Goal: Entertainment & Leisure: Consume media (video, audio)

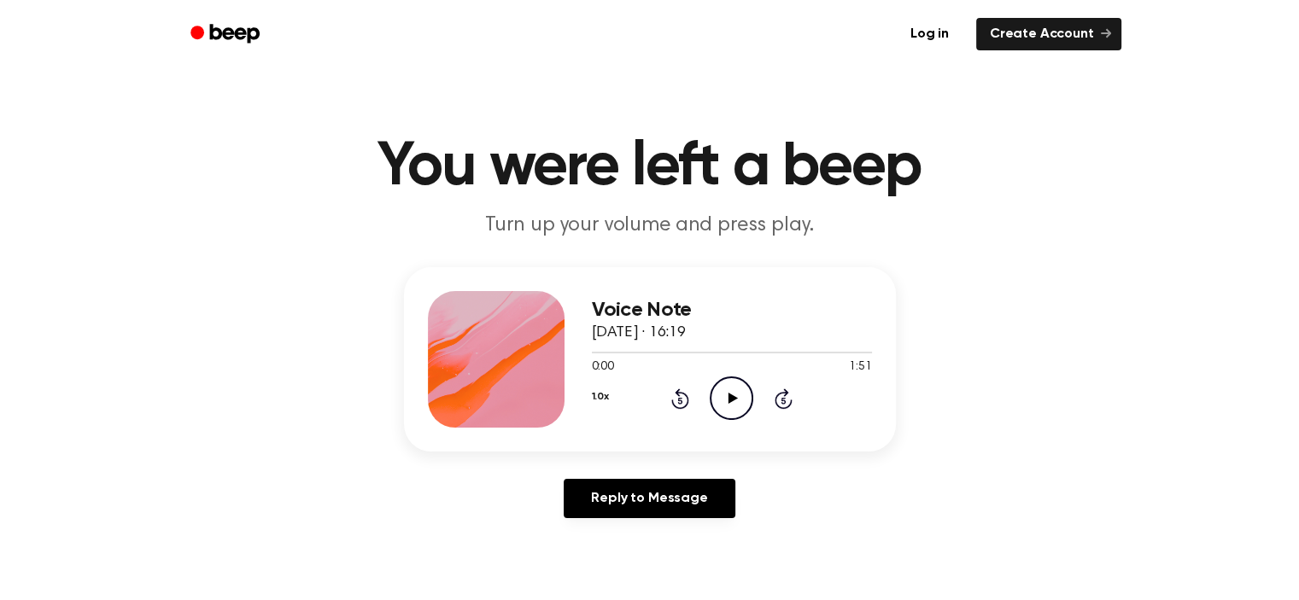
click at [729, 402] on icon at bounding box center [732, 398] width 9 height 11
click at [729, 385] on icon "Pause Audio" at bounding box center [732, 399] width 44 height 44
click at [700, 354] on span at bounding box center [704, 353] width 14 height 14
click at [724, 416] on icon "Play Audio" at bounding box center [732, 399] width 44 height 44
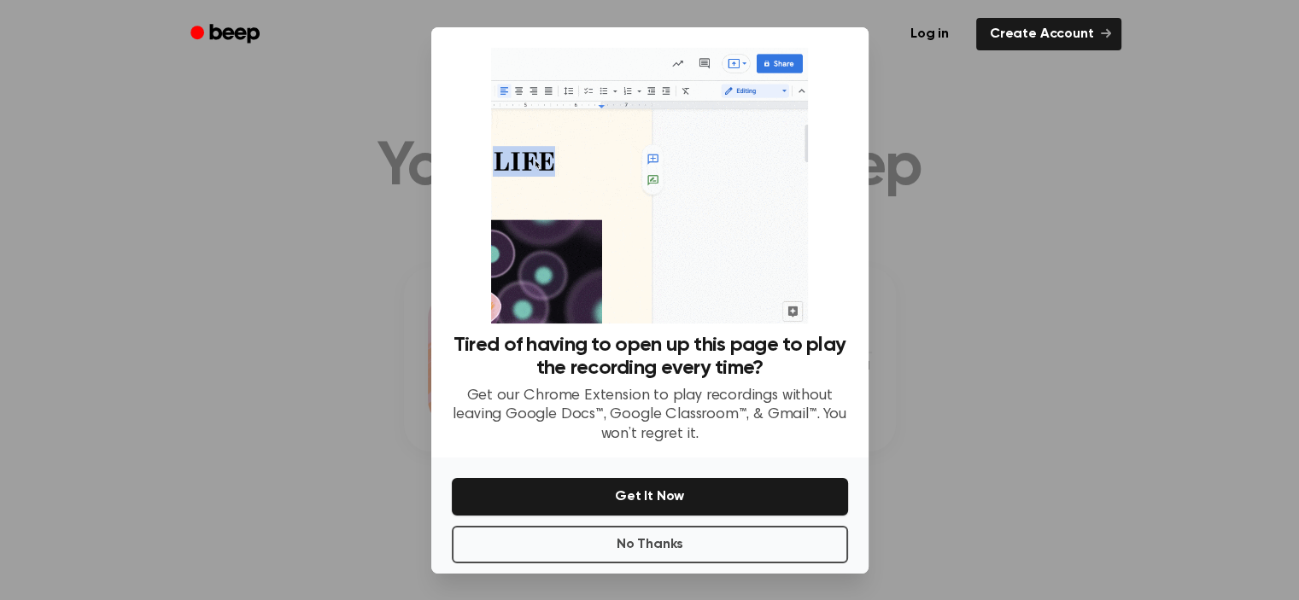
click at [950, 450] on div at bounding box center [649, 300] width 1299 height 600
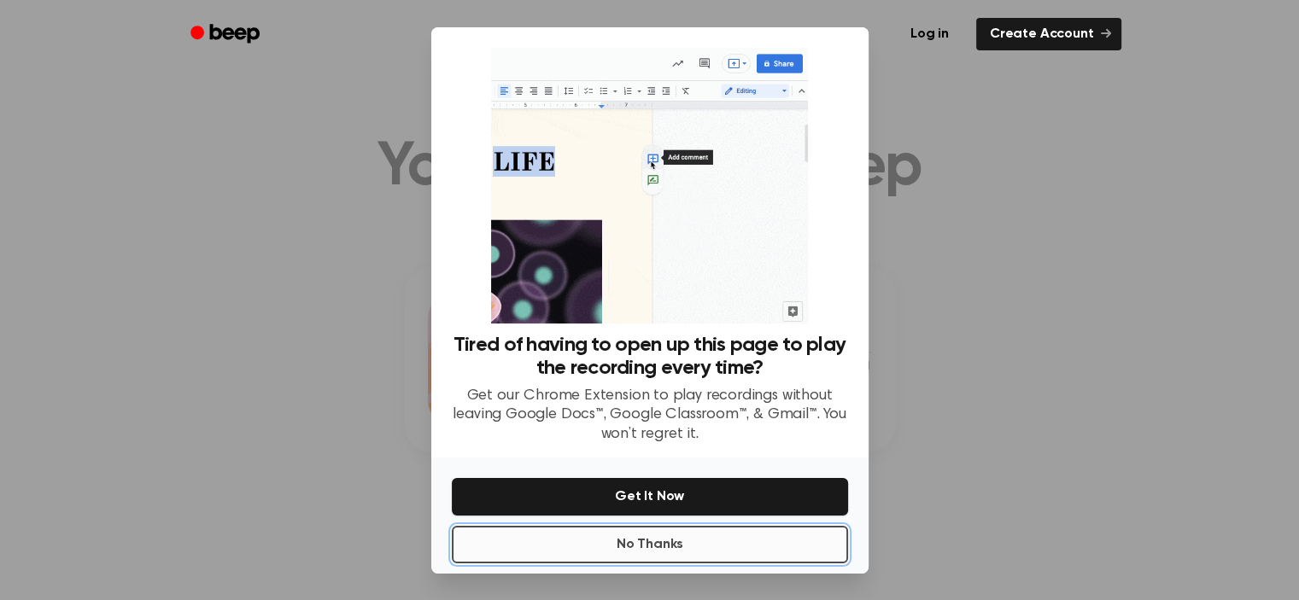
click at [794, 539] on button "No Thanks" at bounding box center [650, 545] width 396 height 38
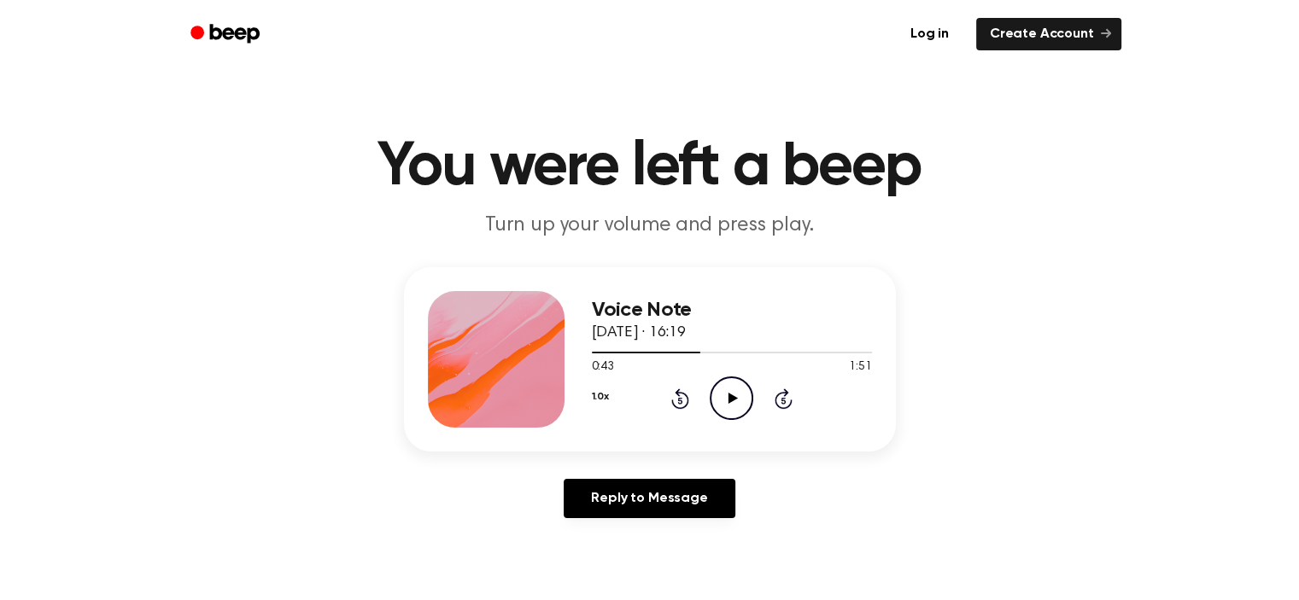
click at [712, 402] on icon "Play Audio" at bounding box center [732, 399] width 44 height 44
click at [727, 389] on icon "Pause Audio" at bounding box center [732, 399] width 44 height 44
click at [728, 391] on icon "Play Audio" at bounding box center [732, 399] width 44 height 44
click at [728, 391] on icon "Pause Audio" at bounding box center [732, 399] width 44 height 44
drag, startPoint x: 721, startPoint y: 339, endPoint x: 720, endPoint y: 367, distance: 28.2
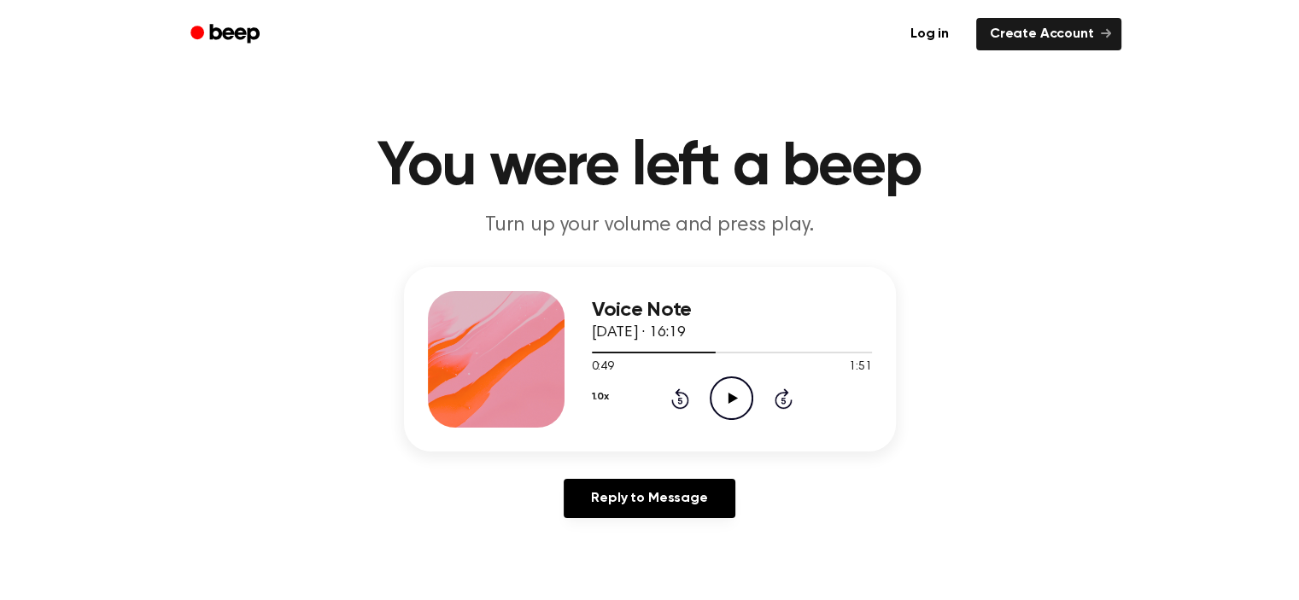
click at [686, 341] on span "[DATE] · 16:19" at bounding box center [639, 332] width 94 height 15
click at [726, 401] on icon "Play Audio" at bounding box center [732, 399] width 44 height 44
click at [730, 391] on icon "Pause Audio" at bounding box center [732, 399] width 44 height 44
click at [705, 353] on span at bounding box center [712, 353] width 14 height 14
click at [716, 382] on icon "Play Audio" at bounding box center [732, 399] width 44 height 44
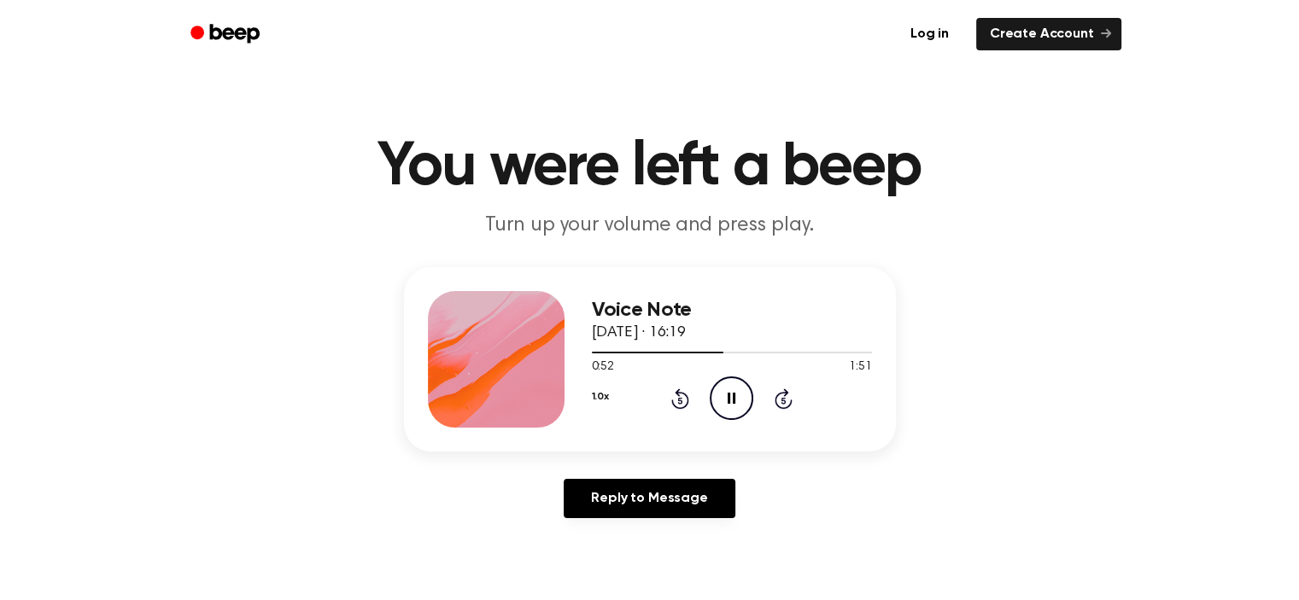
click at [731, 391] on icon "Pause Audio" at bounding box center [732, 399] width 44 height 44
click at [731, 391] on icon "Play Audio" at bounding box center [732, 399] width 44 height 44
click at [741, 389] on icon "Pause Audio" at bounding box center [732, 399] width 44 height 44
click at [717, 351] on span at bounding box center [723, 353] width 14 height 14
click at [740, 380] on circle at bounding box center [732, 398] width 42 height 42
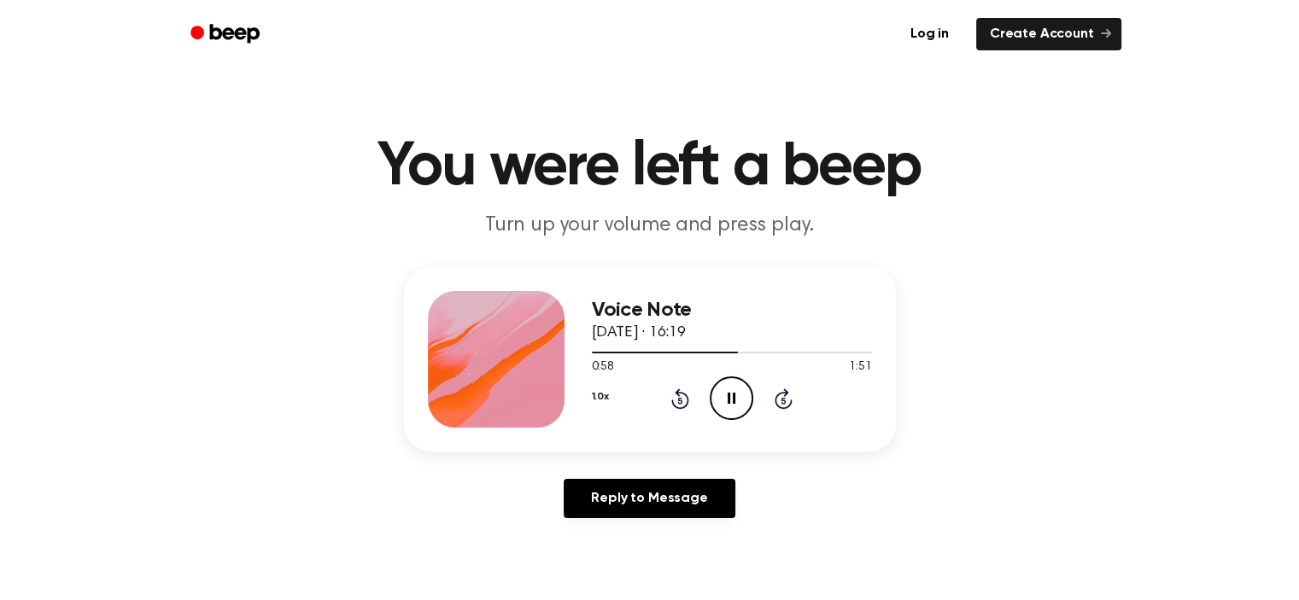
click at [741, 397] on icon "Pause Audio" at bounding box center [732, 399] width 44 height 44
click at [689, 354] on div at bounding box center [732, 352] width 280 height 14
click at [727, 406] on icon "Play Audio" at bounding box center [732, 399] width 44 height 44
click at [734, 407] on icon "Pause Audio" at bounding box center [732, 399] width 44 height 44
click at [733, 407] on icon "Play Audio" at bounding box center [732, 399] width 44 height 44
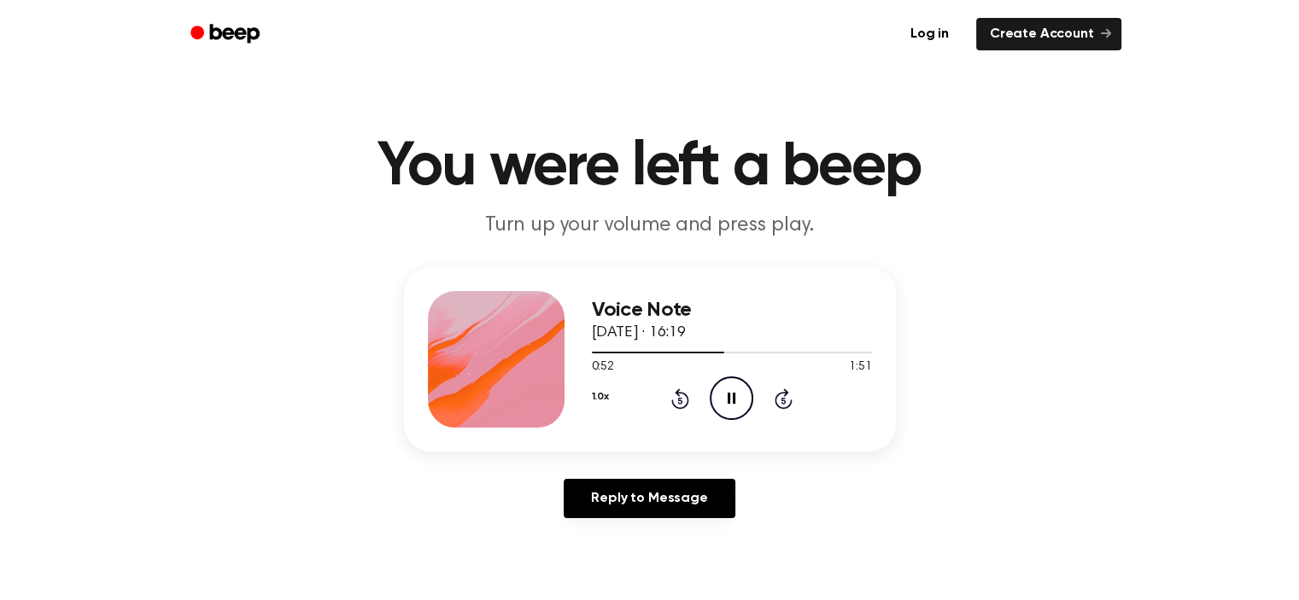
click at [731, 414] on icon "Pause Audio" at bounding box center [732, 399] width 44 height 44
click at [731, 414] on icon "Play Audio" at bounding box center [732, 399] width 44 height 44
click at [716, 384] on circle at bounding box center [732, 398] width 42 height 42
click at [721, 354] on span at bounding box center [722, 353] width 14 height 14
click at [714, 406] on icon "Play Audio" at bounding box center [732, 399] width 44 height 44
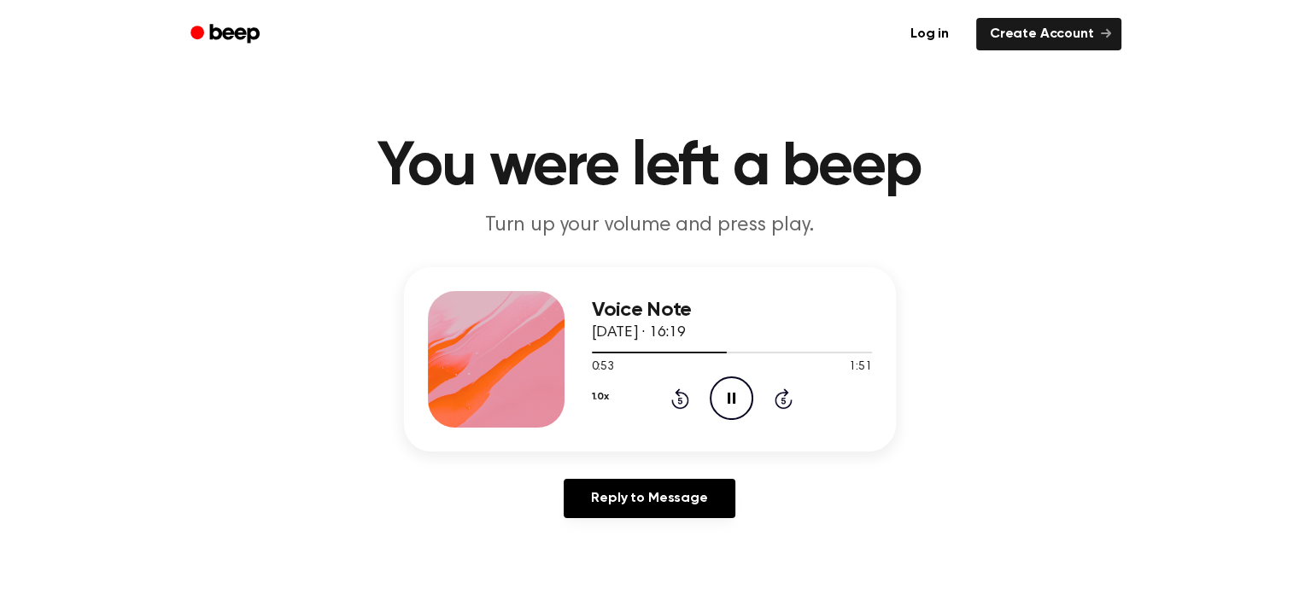
click at [721, 402] on icon "Pause Audio" at bounding box center [732, 399] width 44 height 44
click at [721, 351] on span at bounding box center [721, 353] width 14 height 14
click at [724, 383] on icon "Play Audio" at bounding box center [732, 399] width 44 height 44
click at [728, 383] on icon "Pause Audio" at bounding box center [732, 399] width 44 height 44
click at [729, 402] on icon at bounding box center [732, 398] width 9 height 11
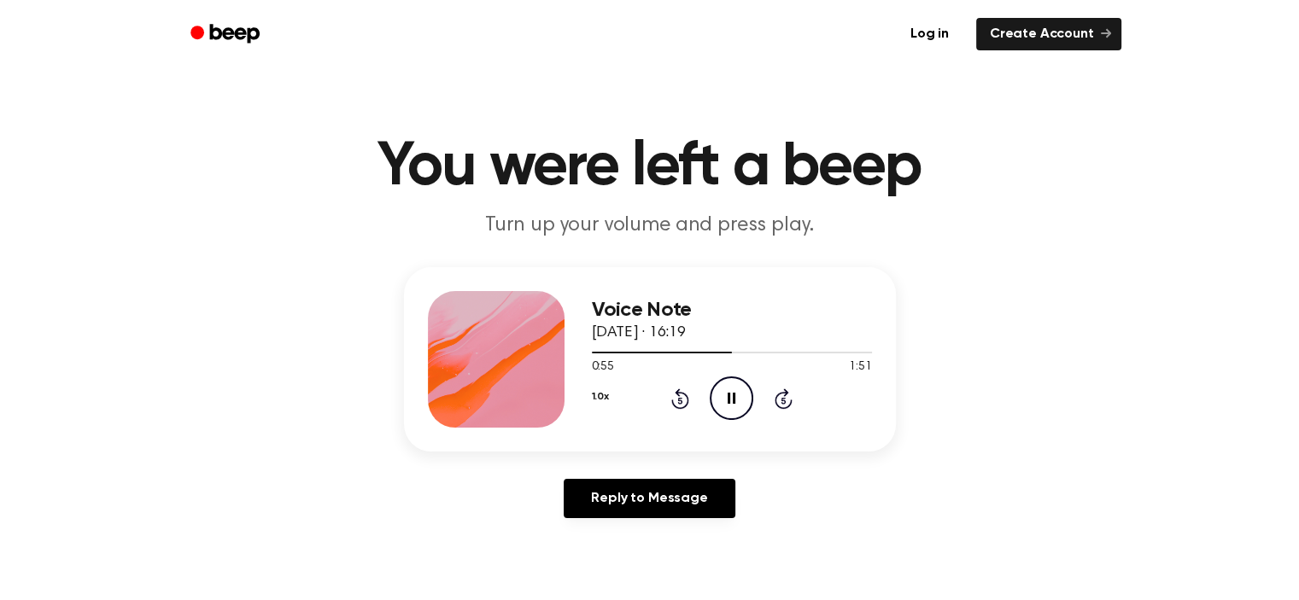
click at [733, 399] on icon at bounding box center [732, 398] width 8 height 11
click at [748, 389] on icon "Play Audio" at bounding box center [732, 399] width 44 height 44
click at [736, 395] on icon "Pause Audio" at bounding box center [732, 399] width 44 height 44
click at [728, 389] on icon "Play Audio" at bounding box center [732, 399] width 44 height 44
click at [728, 389] on icon "Pause Audio" at bounding box center [732, 399] width 44 height 44
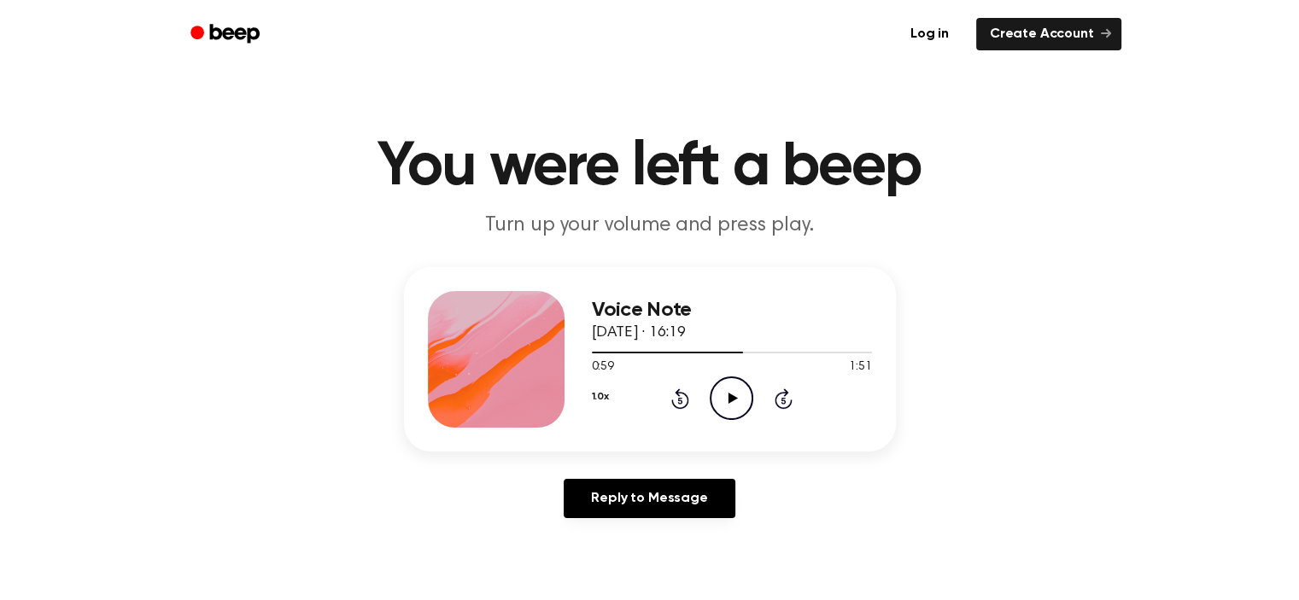
click at [728, 389] on icon "Play Audio" at bounding box center [732, 399] width 44 height 44
click at [736, 354] on span at bounding box center [743, 353] width 14 height 14
click at [731, 401] on icon "Pause Audio" at bounding box center [732, 399] width 44 height 44
click at [751, 393] on circle at bounding box center [732, 398] width 42 height 42
click at [729, 395] on icon at bounding box center [732, 398] width 8 height 11
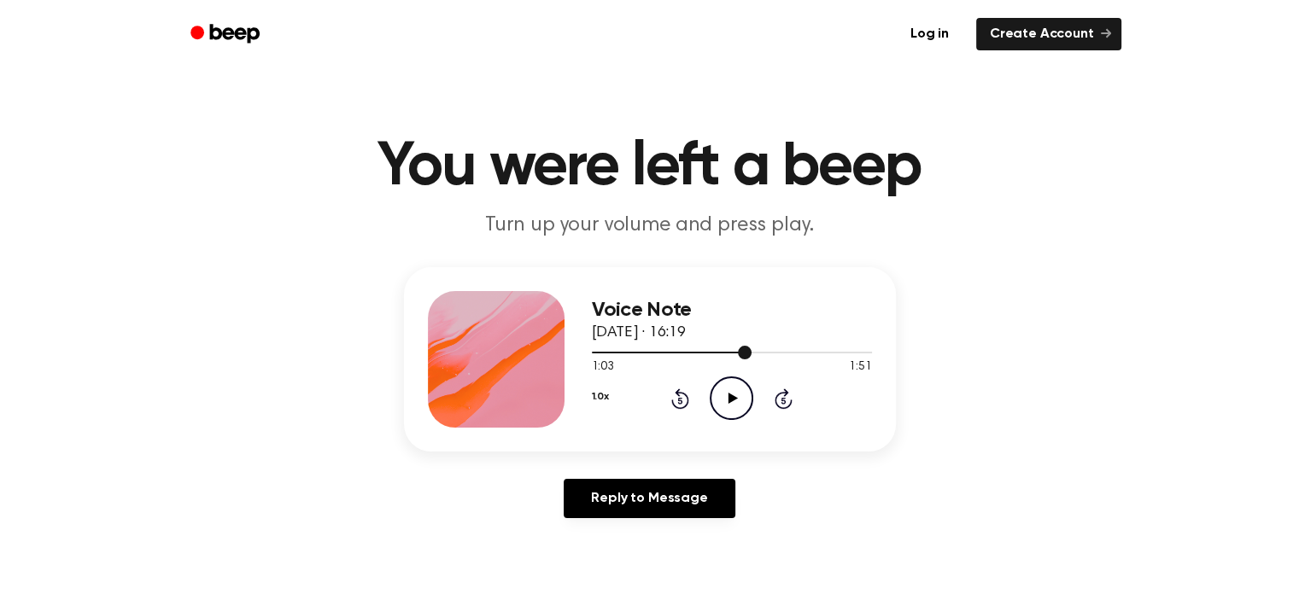
click at [745, 354] on span at bounding box center [745, 353] width 14 height 14
click at [743, 406] on icon "Play Audio" at bounding box center [732, 399] width 44 height 44
click at [734, 410] on icon "Pause Audio" at bounding box center [732, 399] width 44 height 44
click at [730, 400] on icon at bounding box center [732, 398] width 9 height 11
click at [730, 400] on icon "Pause Audio" at bounding box center [732, 399] width 44 height 44
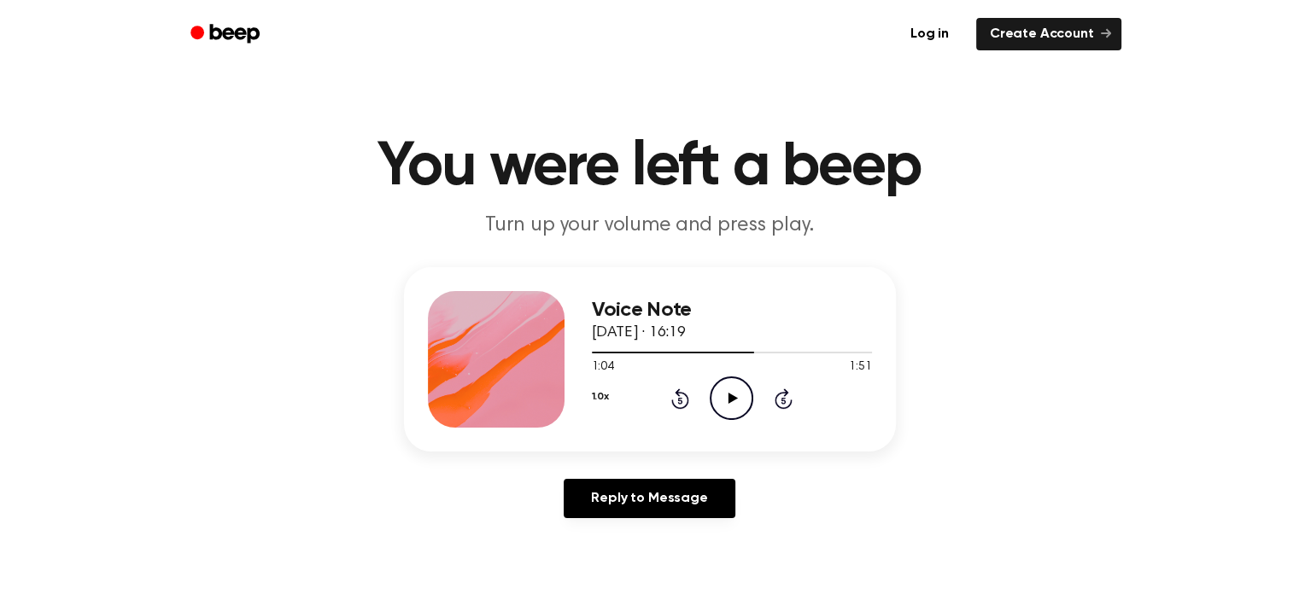
click at [730, 400] on icon at bounding box center [732, 398] width 9 height 11
click at [730, 400] on icon "Pause Audio" at bounding box center [732, 399] width 44 height 44
click at [730, 400] on icon at bounding box center [732, 398] width 9 height 11
click at [730, 400] on icon "Pause Audio" at bounding box center [732, 399] width 44 height 44
click at [730, 400] on icon at bounding box center [732, 398] width 9 height 11
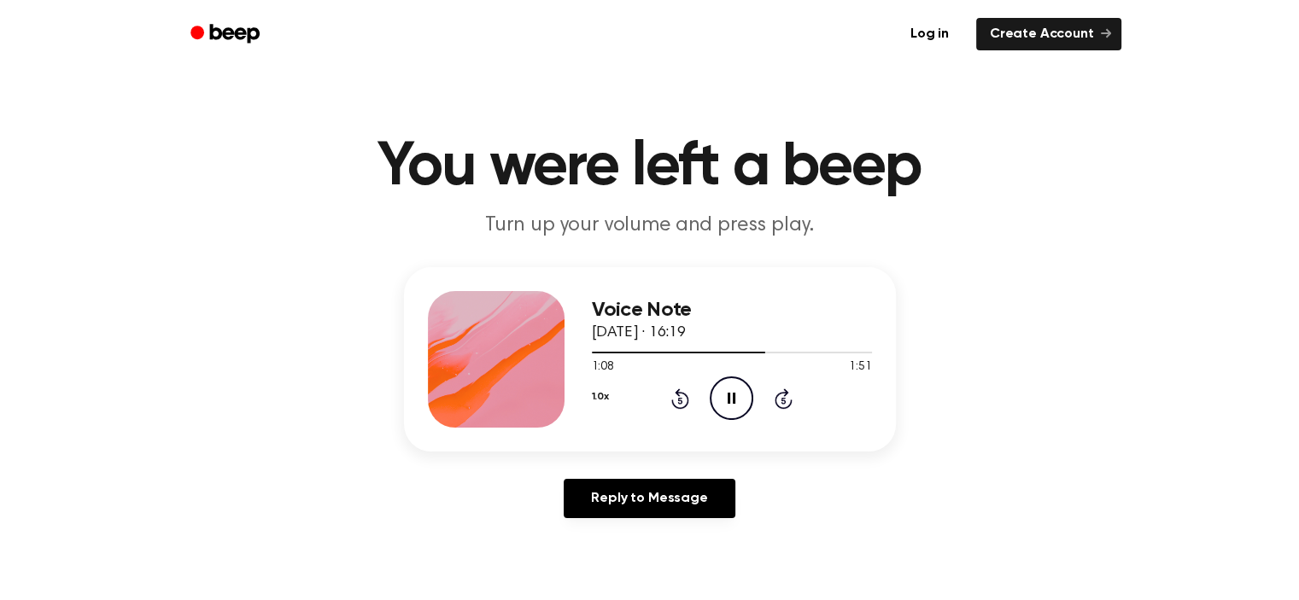
click at [730, 400] on icon "Pause Audio" at bounding box center [732, 399] width 44 height 44
click at [751, 354] on div at bounding box center [732, 352] width 280 height 14
click at [739, 388] on icon "Play Audio" at bounding box center [732, 399] width 44 height 44
click at [743, 383] on icon "Pause Audio" at bounding box center [732, 399] width 44 height 44
click at [743, 383] on icon "Play Audio" at bounding box center [732, 399] width 44 height 44
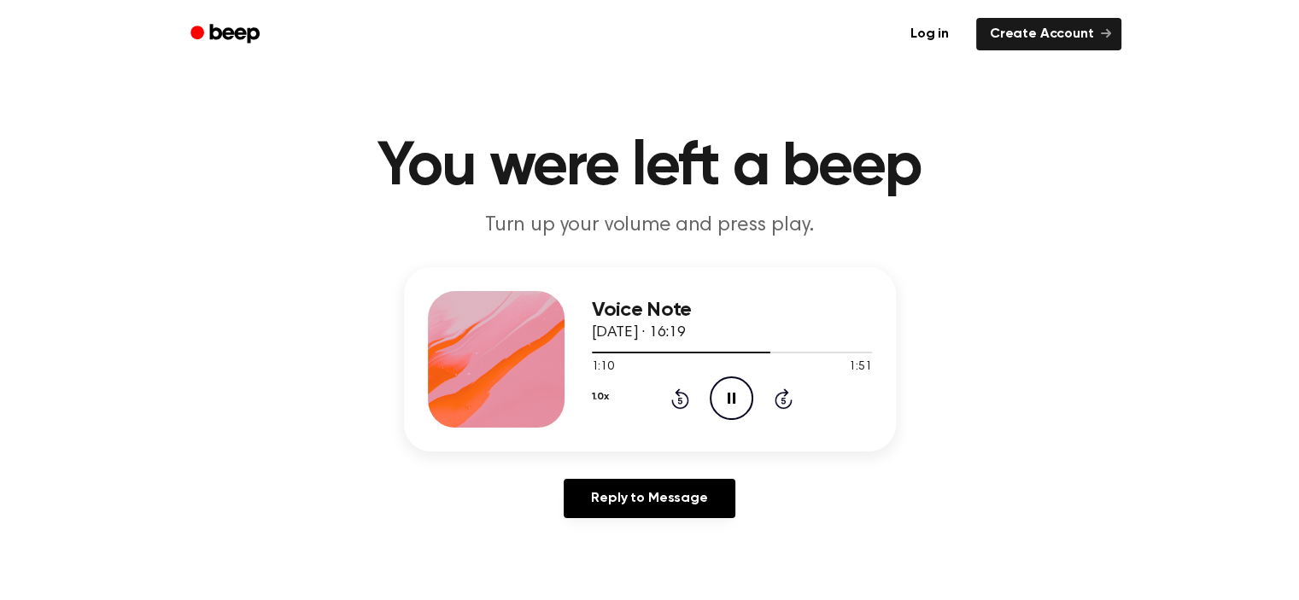
click at [743, 383] on icon "Pause Audio" at bounding box center [732, 399] width 44 height 44
click at [742, 395] on icon "Play Audio" at bounding box center [732, 399] width 44 height 44
click at [741, 399] on icon "Pause Audio" at bounding box center [732, 399] width 44 height 44
click at [741, 389] on icon "Play Audio" at bounding box center [732, 399] width 44 height 44
click at [740, 389] on icon "Pause Audio" at bounding box center [732, 399] width 44 height 44
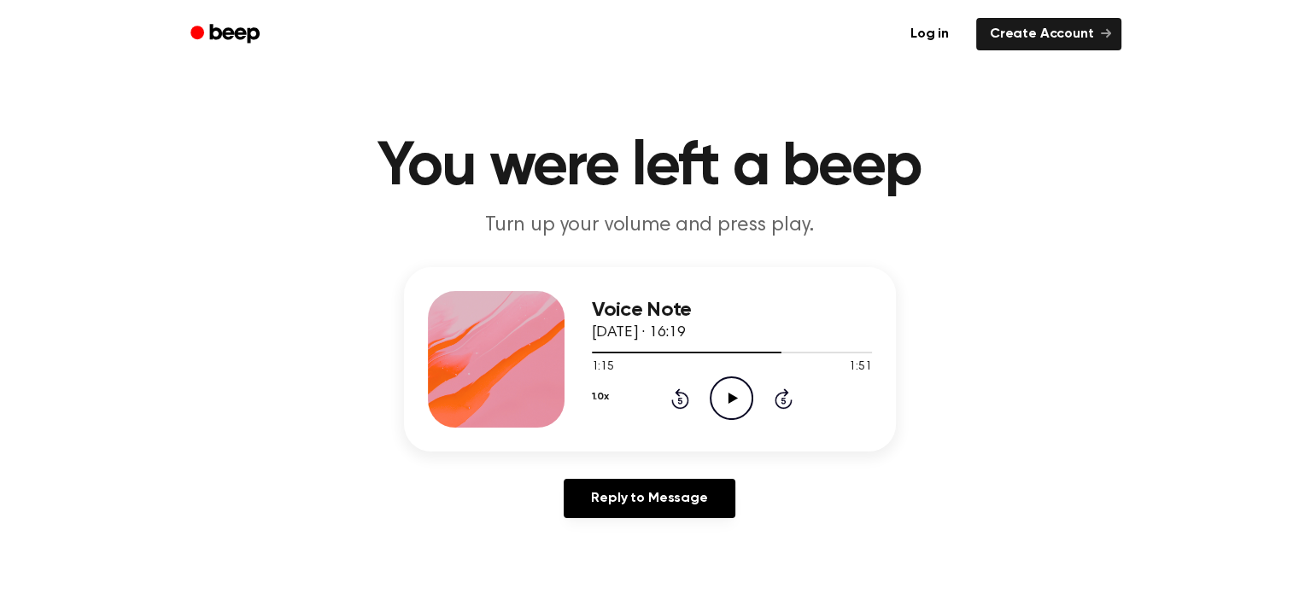
click at [724, 399] on icon "Play Audio" at bounding box center [732, 399] width 44 height 44
click at [728, 394] on icon at bounding box center [732, 398] width 8 height 11
click at [728, 399] on icon "Play Audio" at bounding box center [732, 399] width 44 height 44
click at [724, 395] on icon "Pause Audio" at bounding box center [732, 399] width 44 height 44
click at [745, 365] on div "1:20 1:51" at bounding box center [732, 368] width 280 height 18
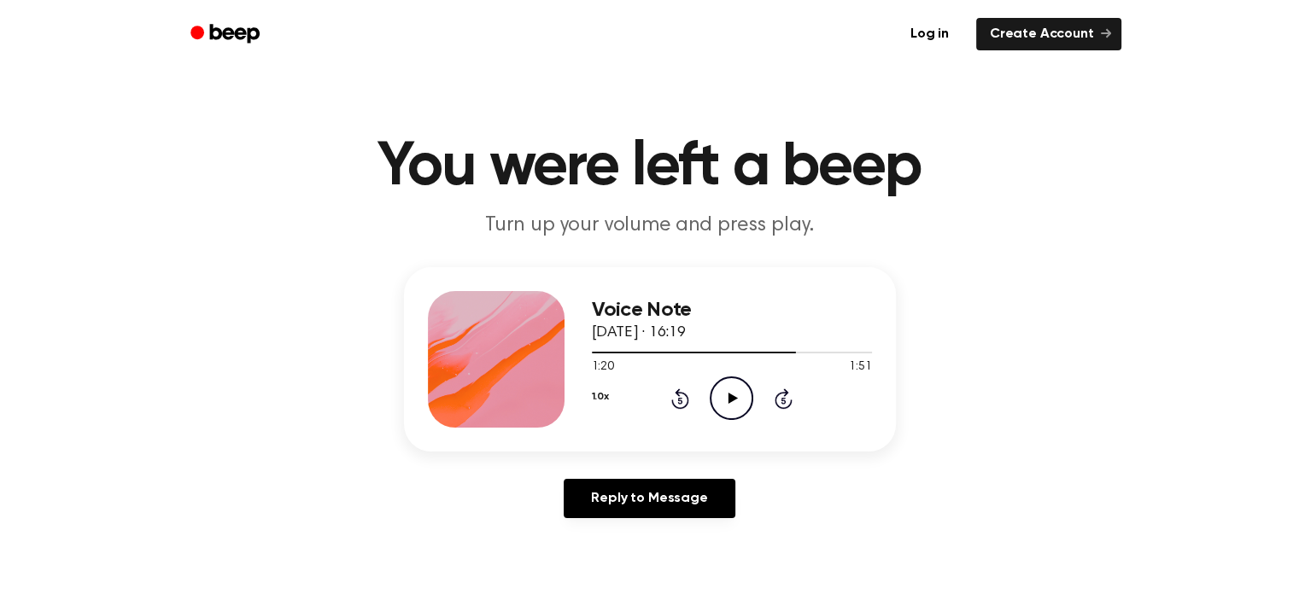
click at [737, 378] on circle at bounding box center [732, 398] width 42 height 42
click at [736, 378] on icon "Pause Audio" at bounding box center [732, 399] width 44 height 44
click at [719, 395] on icon "Play Audio" at bounding box center [732, 399] width 44 height 44
click at [719, 395] on icon "Pause Audio" at bounding box center [732, 399] width 44 height 44
